Goal: Task Accomplishment & Management: Manage account settings

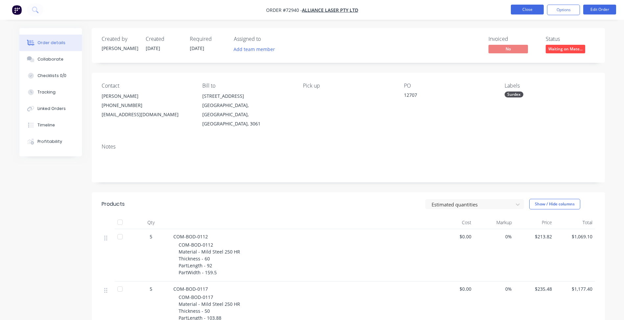
click at [531, 9] on button "Close" at bounding box center [527, 10] width 33 height 10
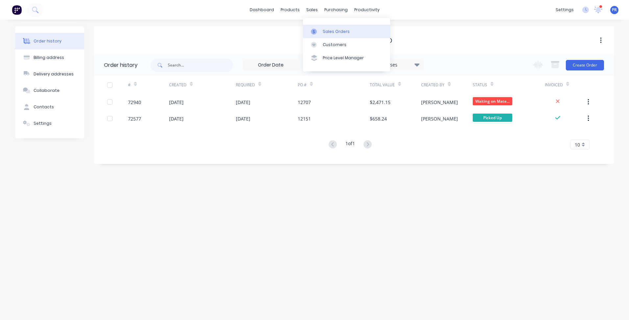
click at [322, 30] on link "Sales Orders" at bounding box center [346, 31] width 87 height 13
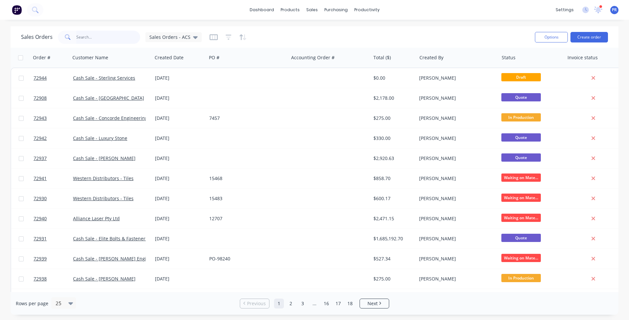
click at [94, 38] on input "text" at bounding box center [108, 37] width 64 height 13
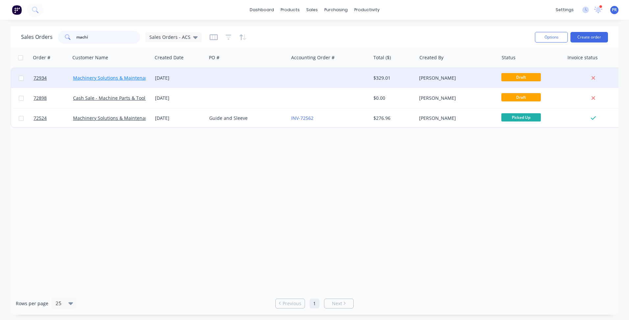
type input "machi"
click at [120, 79] on link "Machinery Solutions & Maintenance Pty Ltd" at bounding box center [121, 78] width 96 height 6
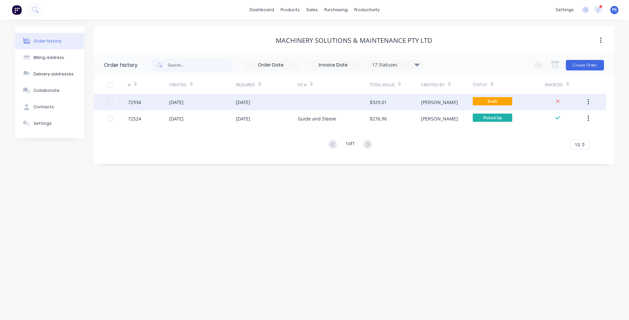
click at [402, 101] on div "$329.01" at bounding box center [395, 102] width 51 height 16
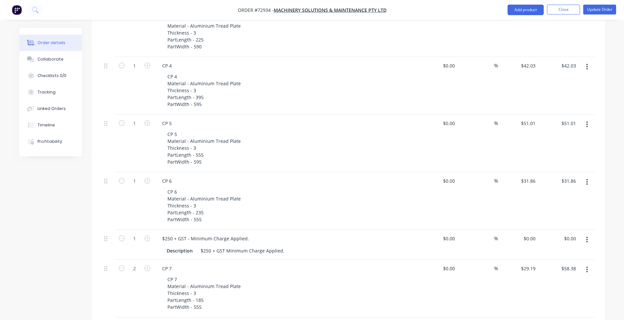
scroll to position [395, 0]
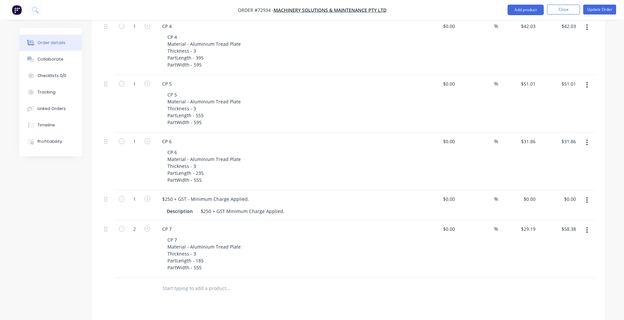
click at [587, 197] on icon "button" at bounding box center [587, 200] width 1 height 6
click at [552, 252] on div "Delete" at bounding box center [564, 257] width 51 height 10
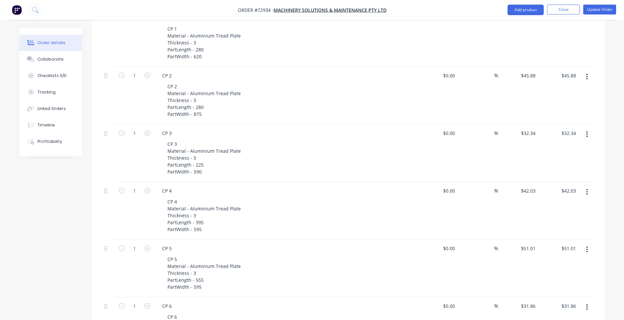
scroll to position [99, 0]
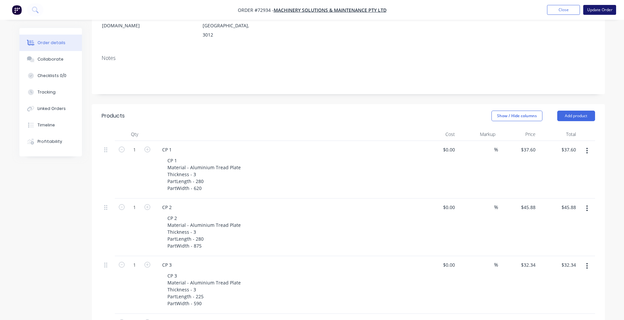
click at [593, 12] on button "Update Order" at bounding box center [600, 10] width 33 height 10
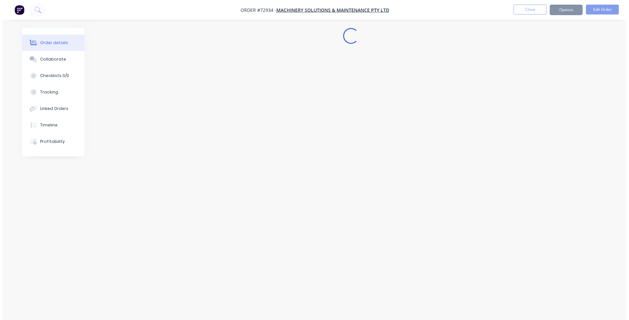
scroll to position [0, 0]
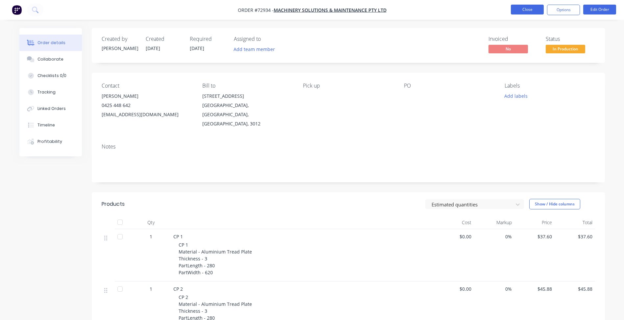
click at [532, 12] on button "Close" at bounding box center [527, 10] width 33 height 10
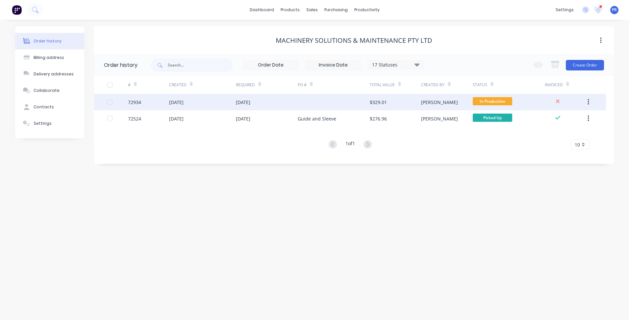
click at [409, 101] on div "$329.01" at bounding box center [395, 102] width 51 height 16
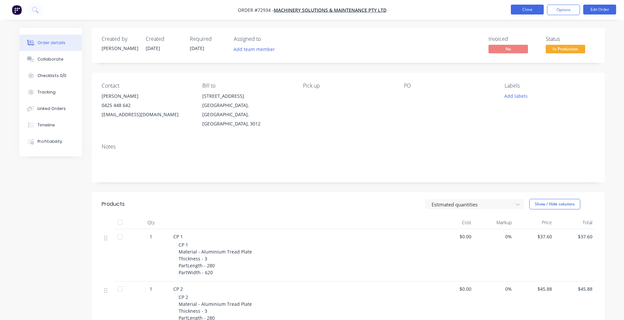
click at [525, 11] on button "Close" at bounding box center [527, 10] width 33 height 10
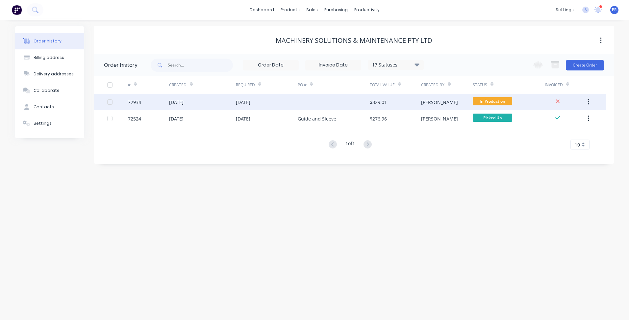
click at [221, 101] on div "[DATE]" at bounding box center [202, 102] width 67 height 16
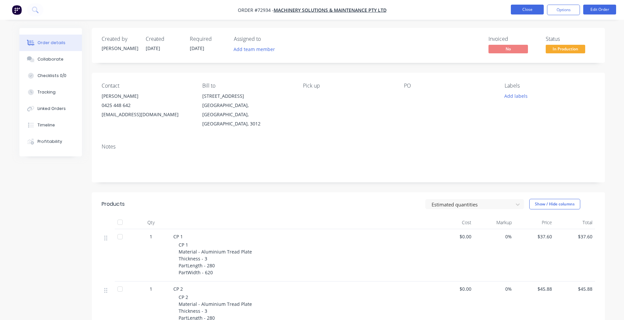
click at [539, 13] on button "Close" at bounding box center [527, 10] width 33 height 10
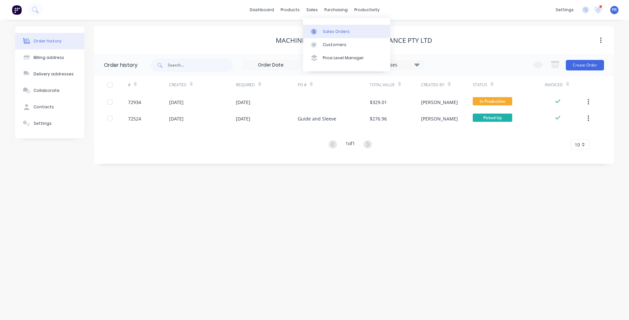
click at [326, 35] on link "Sales Orders" at bounding box center [346, 31] width 87 height 13
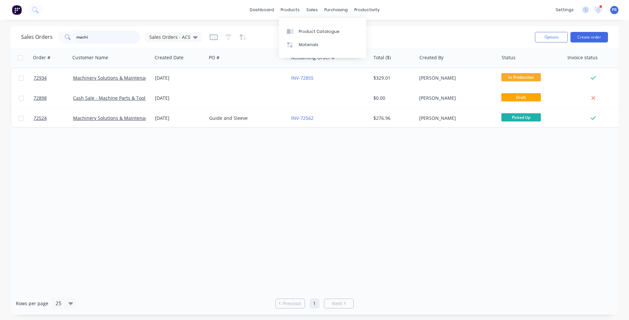
click at [51, 31] on div "Sales Orders machi Sales Orders - ACS" at bounding box center [111, 37] width 181 height 13
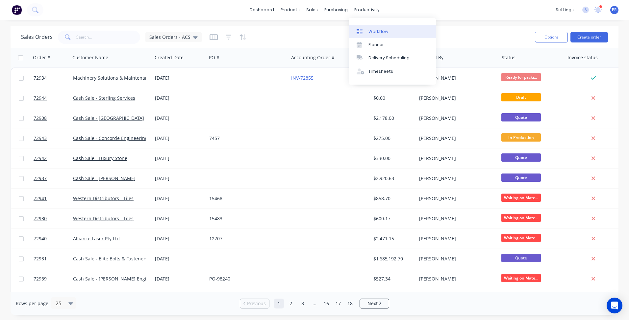
drag, startPoint x: 369, startPoint y: 28, endPoint x: 363, endPoint y: 30, distance: 5.9
click at [369, 28] on link "Workflow" at bounding box center [392, 31] width 87 height 13
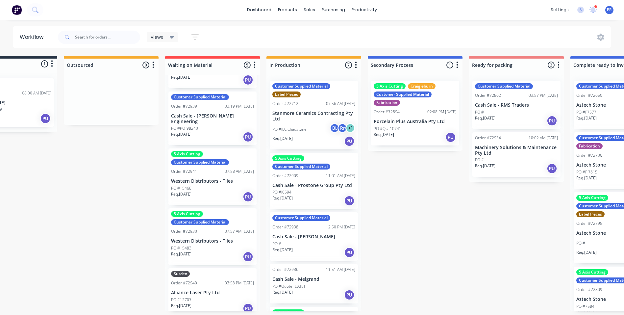
drag, startPoint x: 438, startPoint y: 205, endPoint x: 473, endPoint y: 203, distance: 34.6
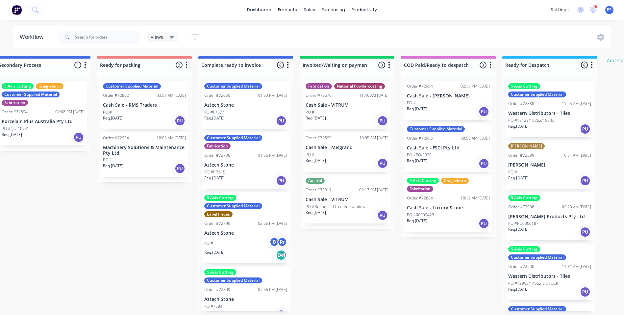
drag, startPoint x: 442, startPoint y: 209, endPoint x: 484, endPoint y: 206, distance: 42.2
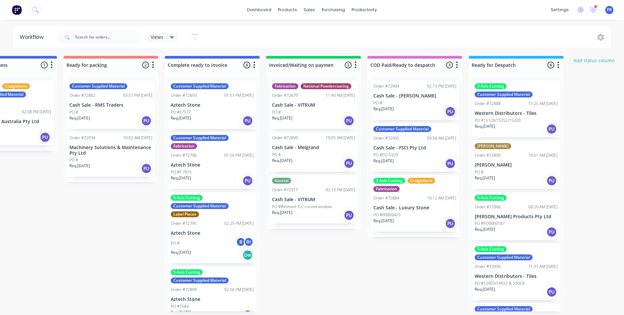
drag, startPoint x: 397, startPoint y: 249, endPoint x: 407, endPoint y: 247, distance: 10.2
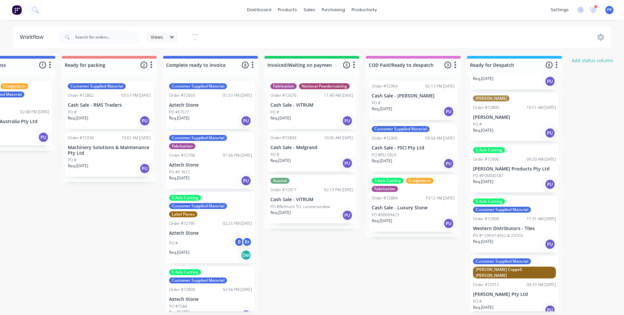
scroll to position [66, 0]
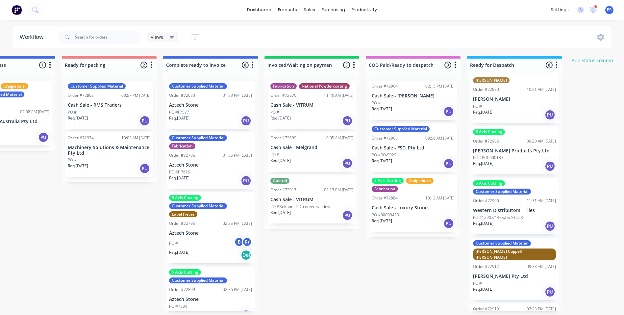
click at [439, 259] on div "Submitted 1 Status colour #273444 hex #273444 Save Cancel Summaries Total order…" at bounding box center [132, 183] width 1193 height 255
click at [388, 263] on div "Submitted 1 Status colour #273444 hex #273444 Save Cancel Summaries Total order…" at bounding box center [132, 183] width 1193 height 255
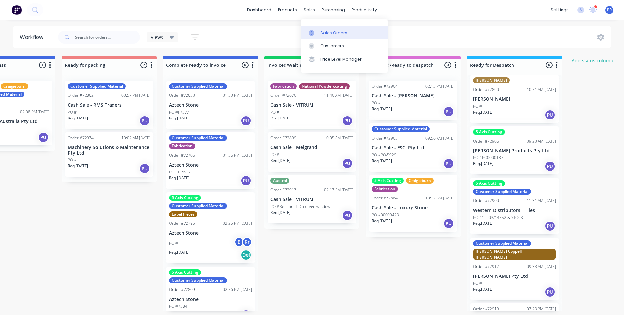
click at [320, 29] on link "Sales Orders" at bounding box center [344, 32] width 87 height 13
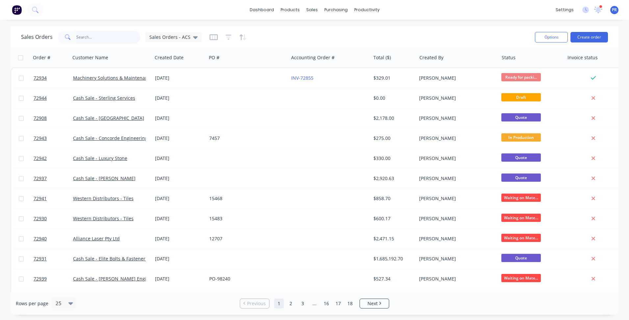
click at [106, 33] on input "text" at bounding box center [108, 37] width 64 height 13
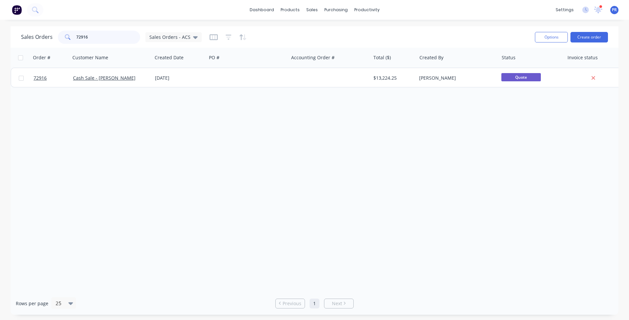
type input "72916"
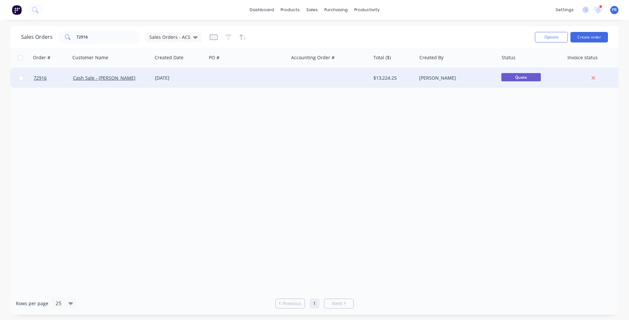
click at [127, 78] on div "Cash Sale - [PERSON_NAME]" at bounding box center [109, 78] width 73 height 7
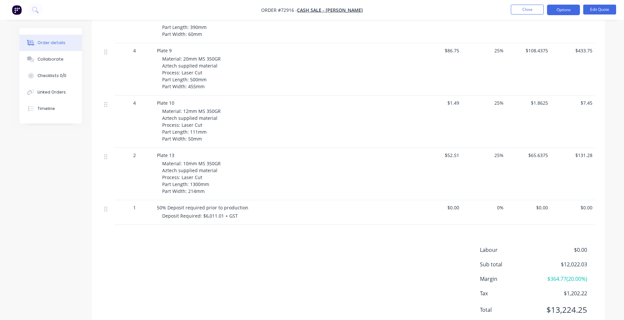
scroll to position [745, 0]
